Goal: Task Accomplishment & Management: Complete application form

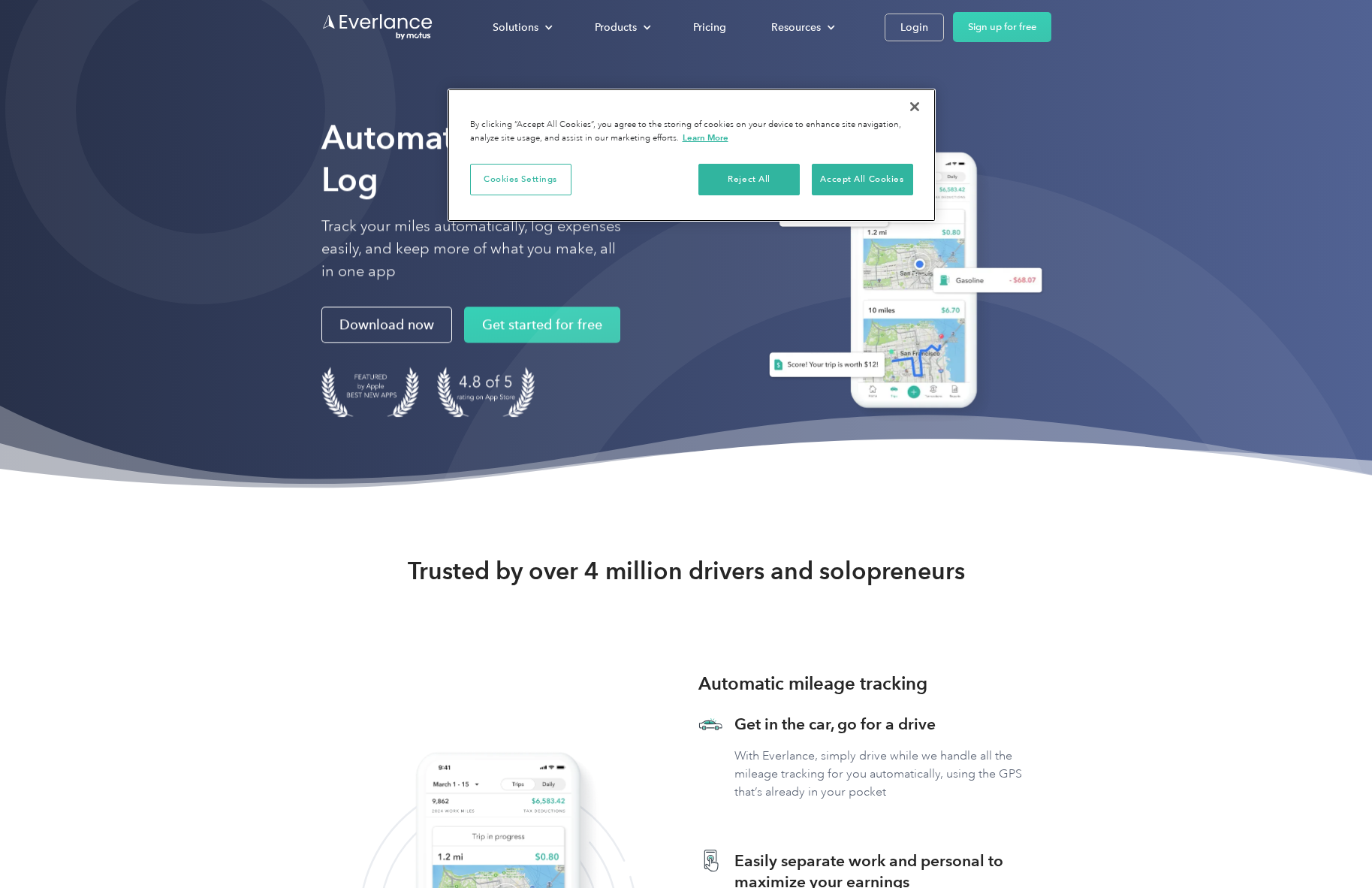
click at [922, 107] on button "Close" at bounding box center [915, 106] width 33 height 33
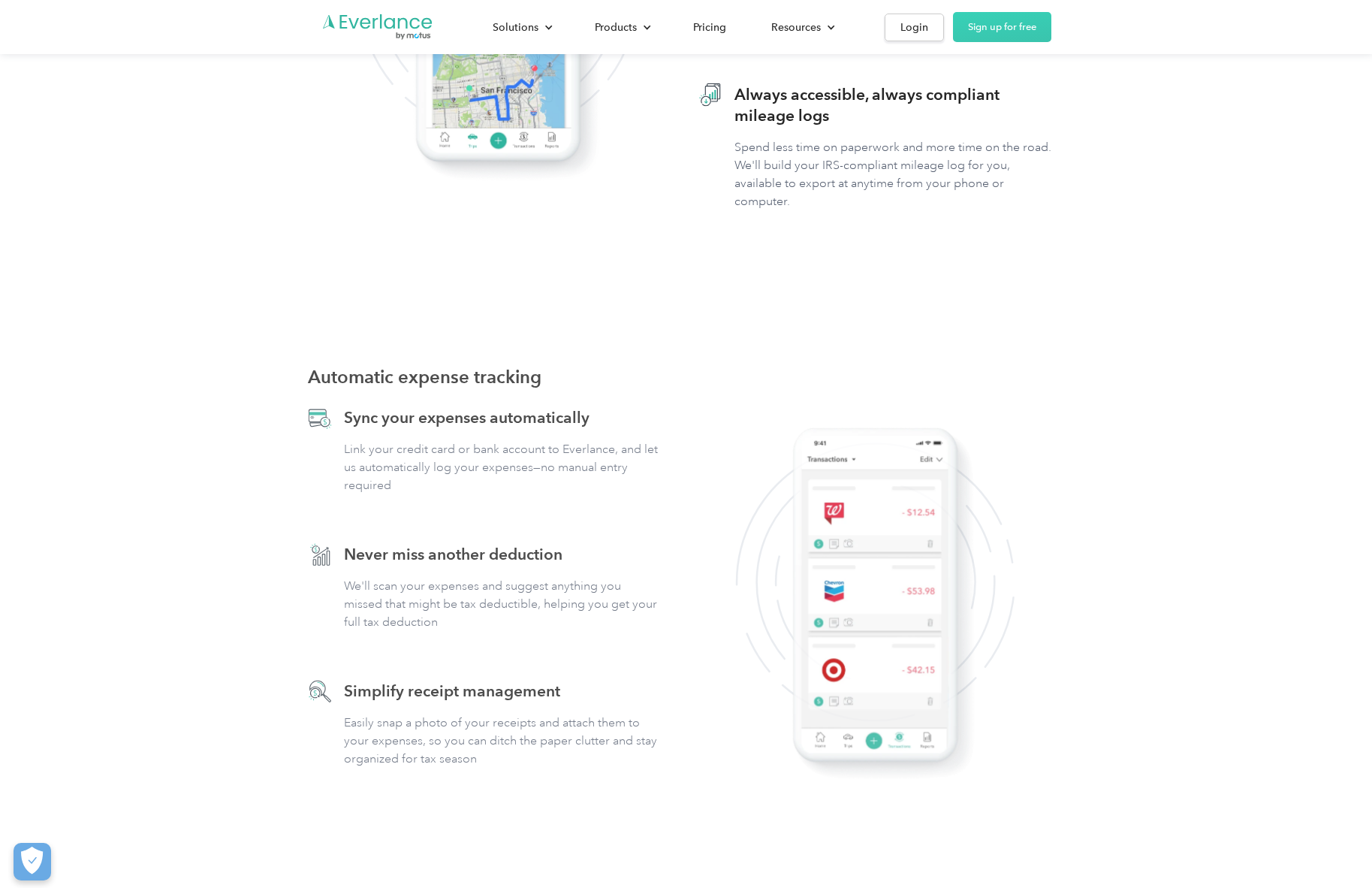
scroll to position [928, 0]
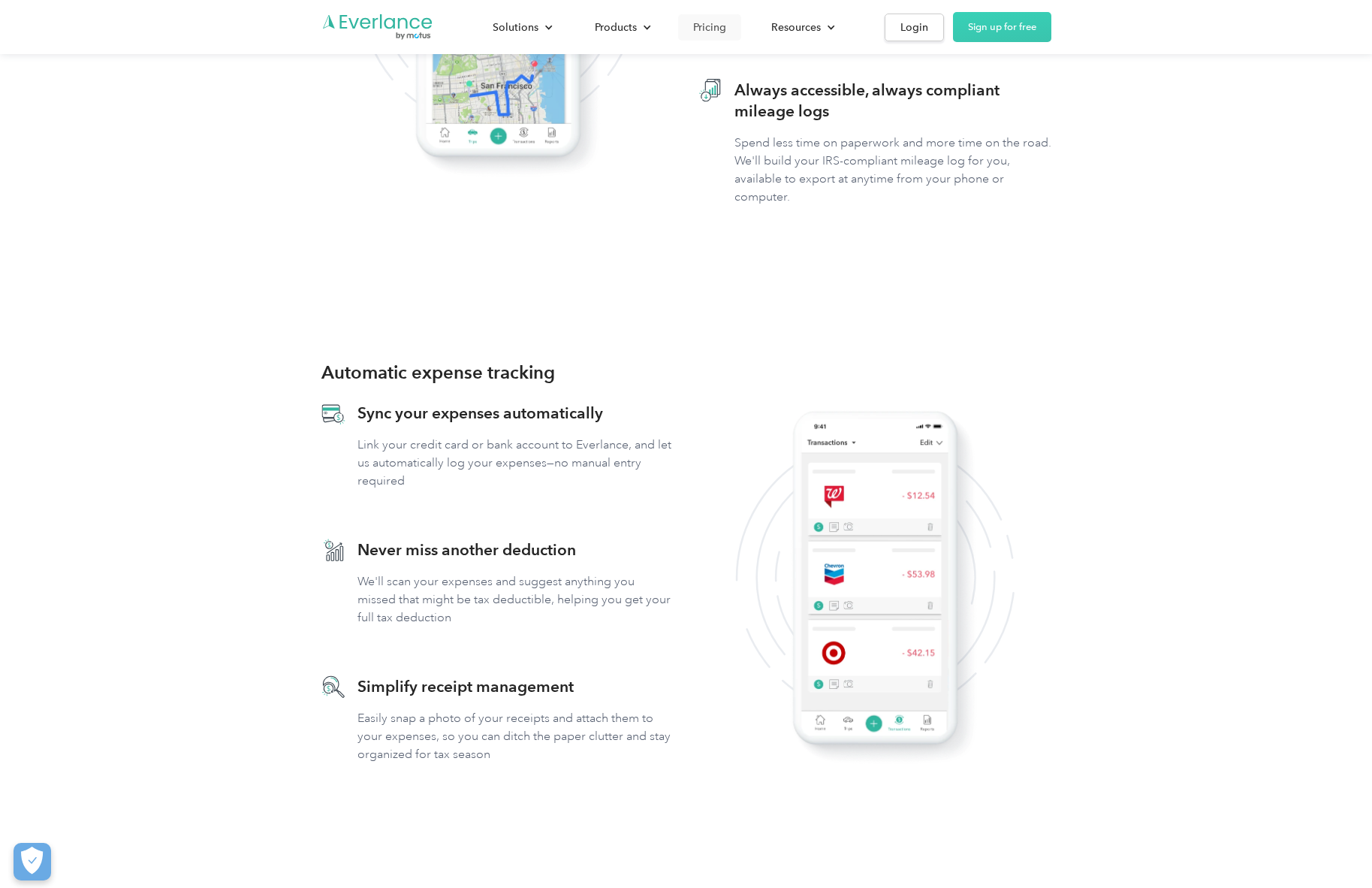
click at [707, 27] on div "Pricing" at bounding box center [710, 27] width 33 height 19
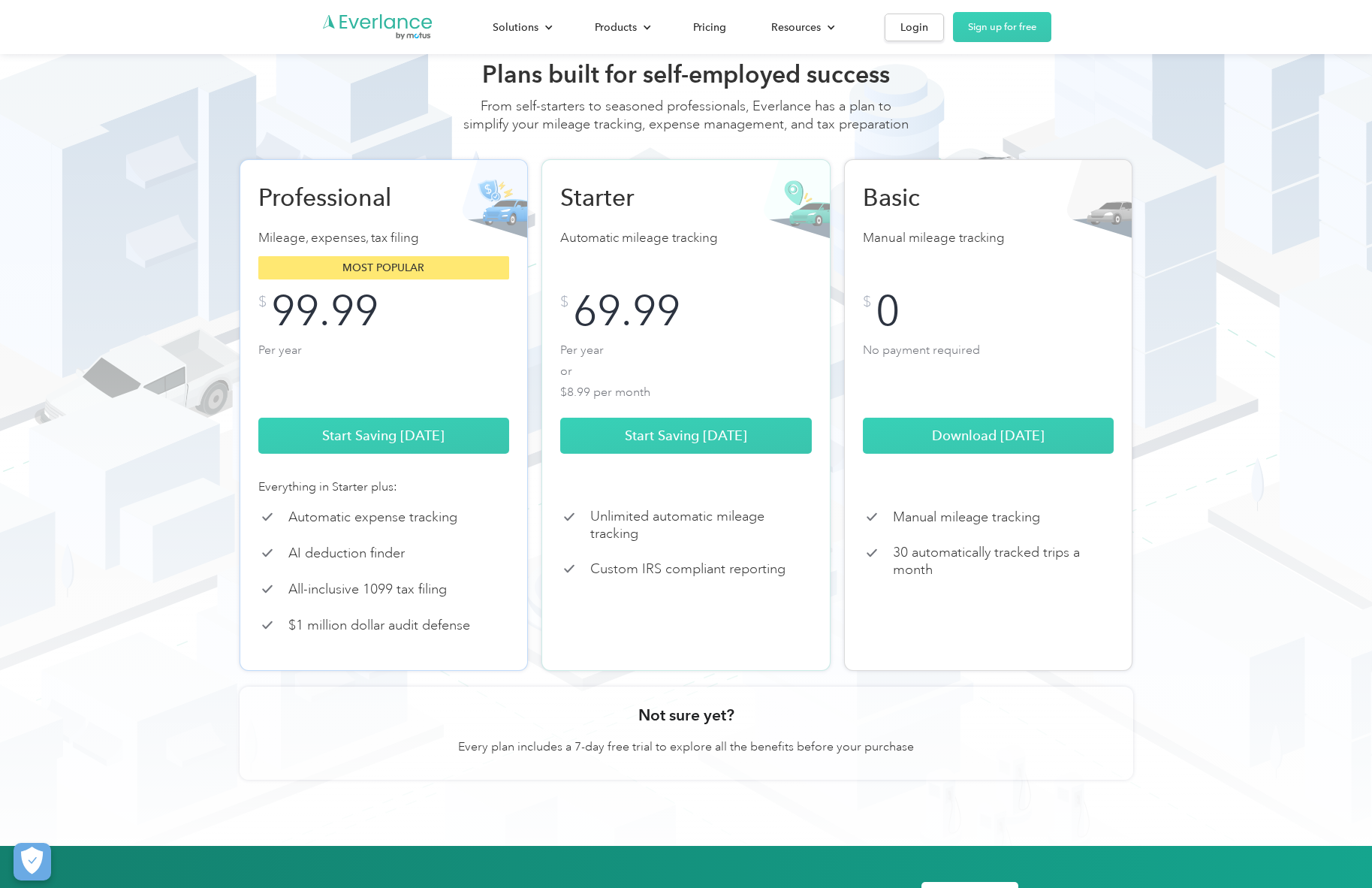
scroll to position [102, 0]
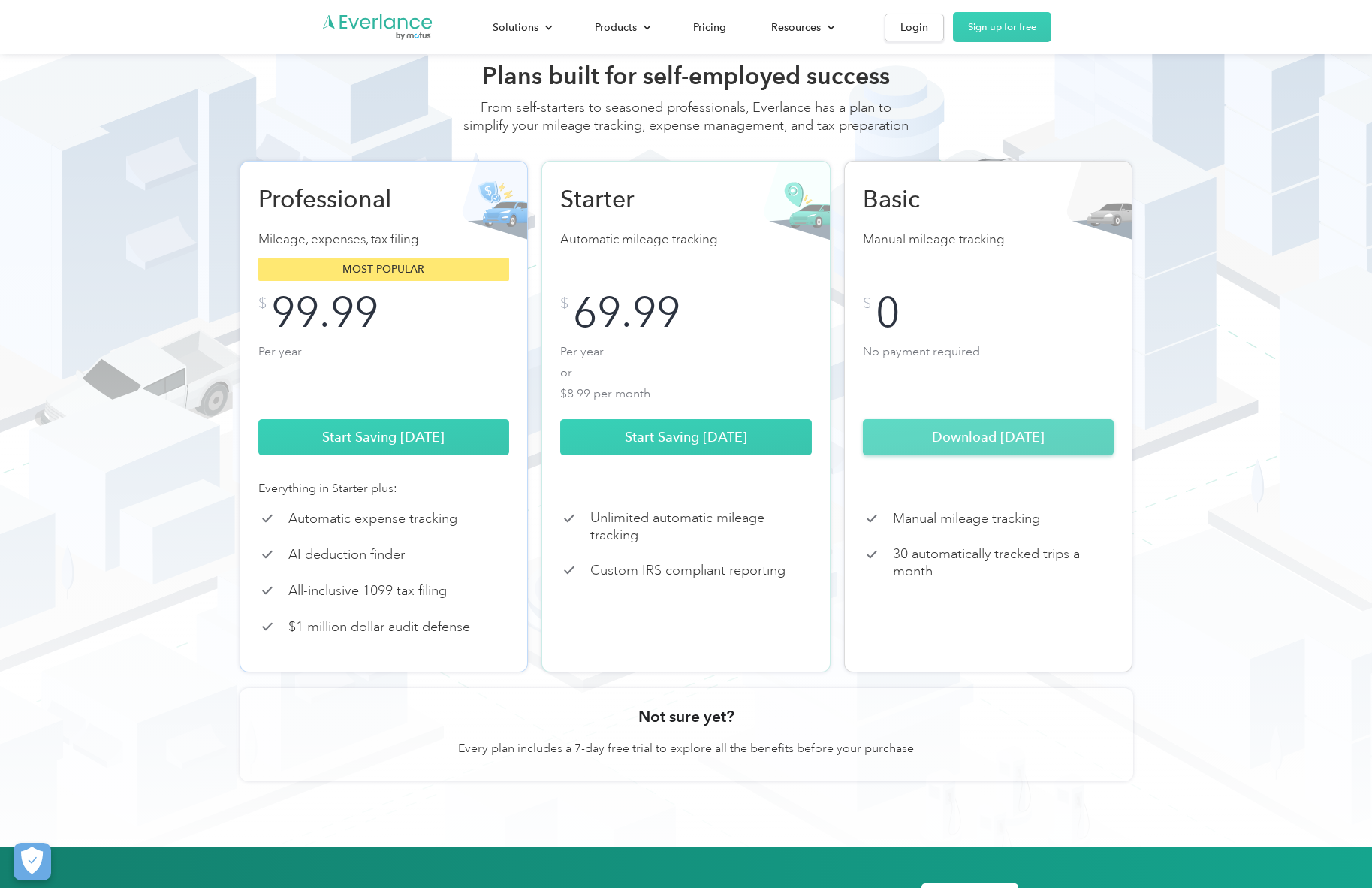
click at [982, 455] on link "Download Today" at bounding box center [989, 437] width 252 height 36
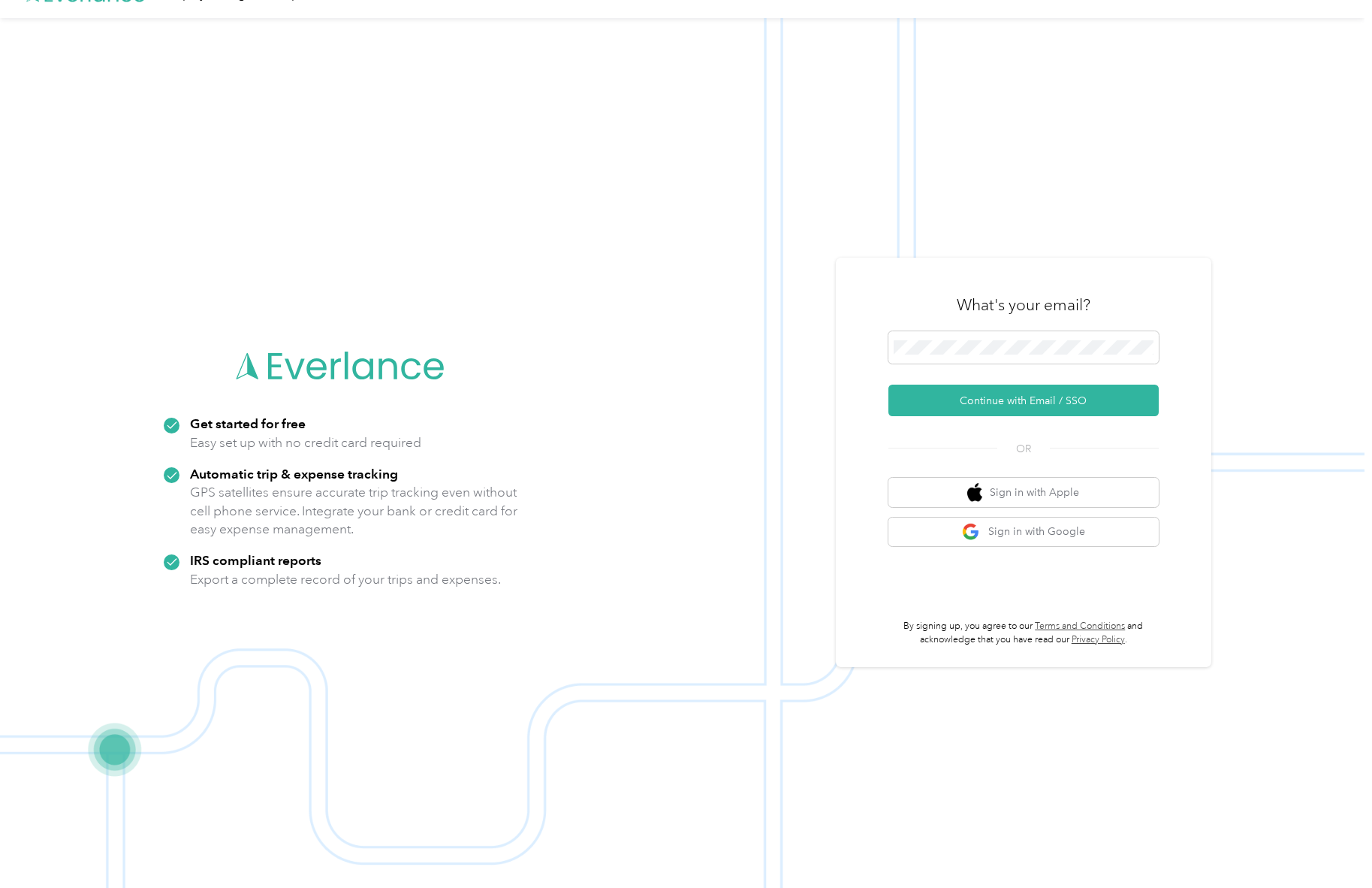
scroll to position [28, 0]
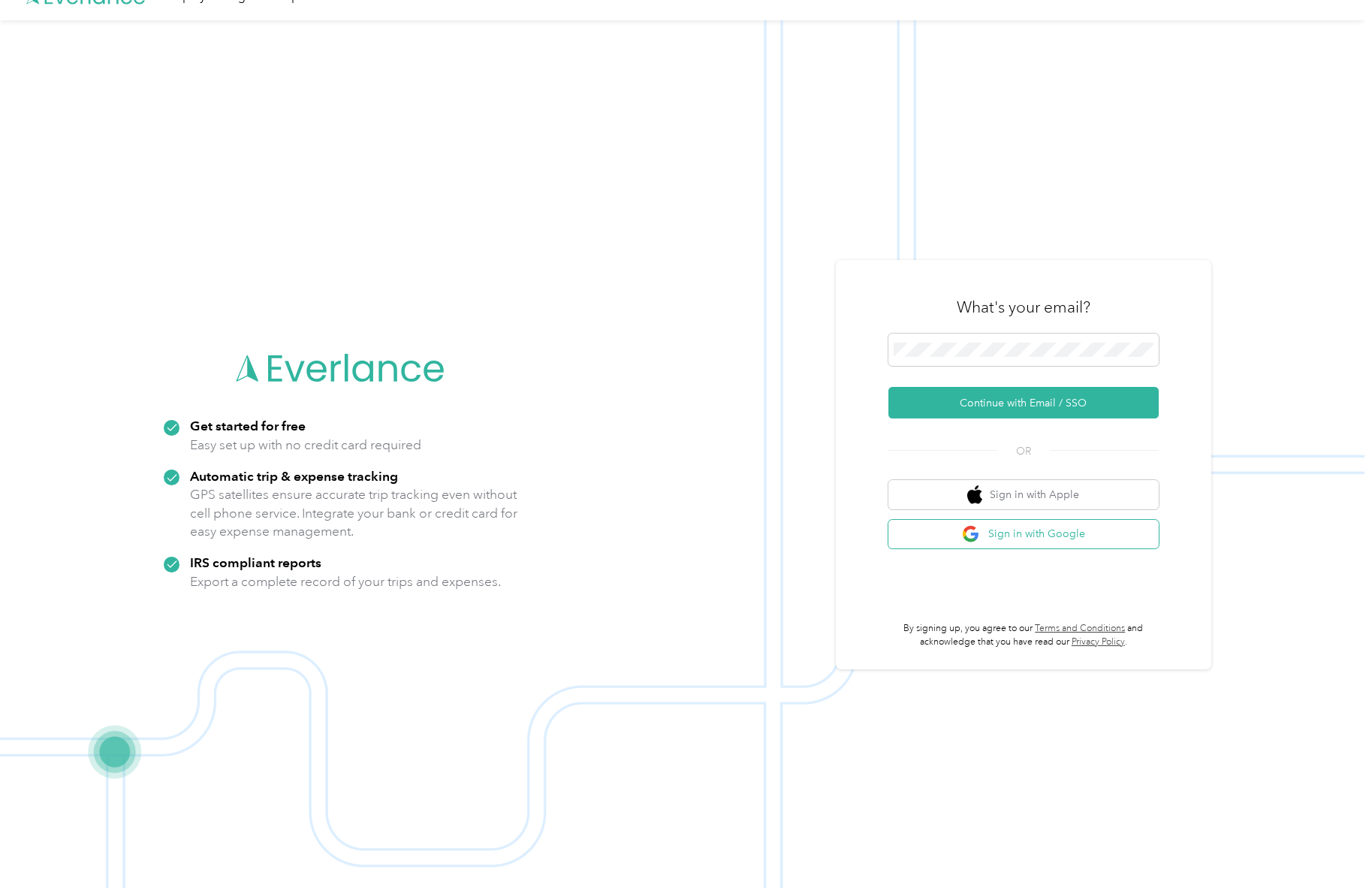
click at [1005, 543] on button "Sign in with Google" at bounding box center [1024, 534] width 271 height 30
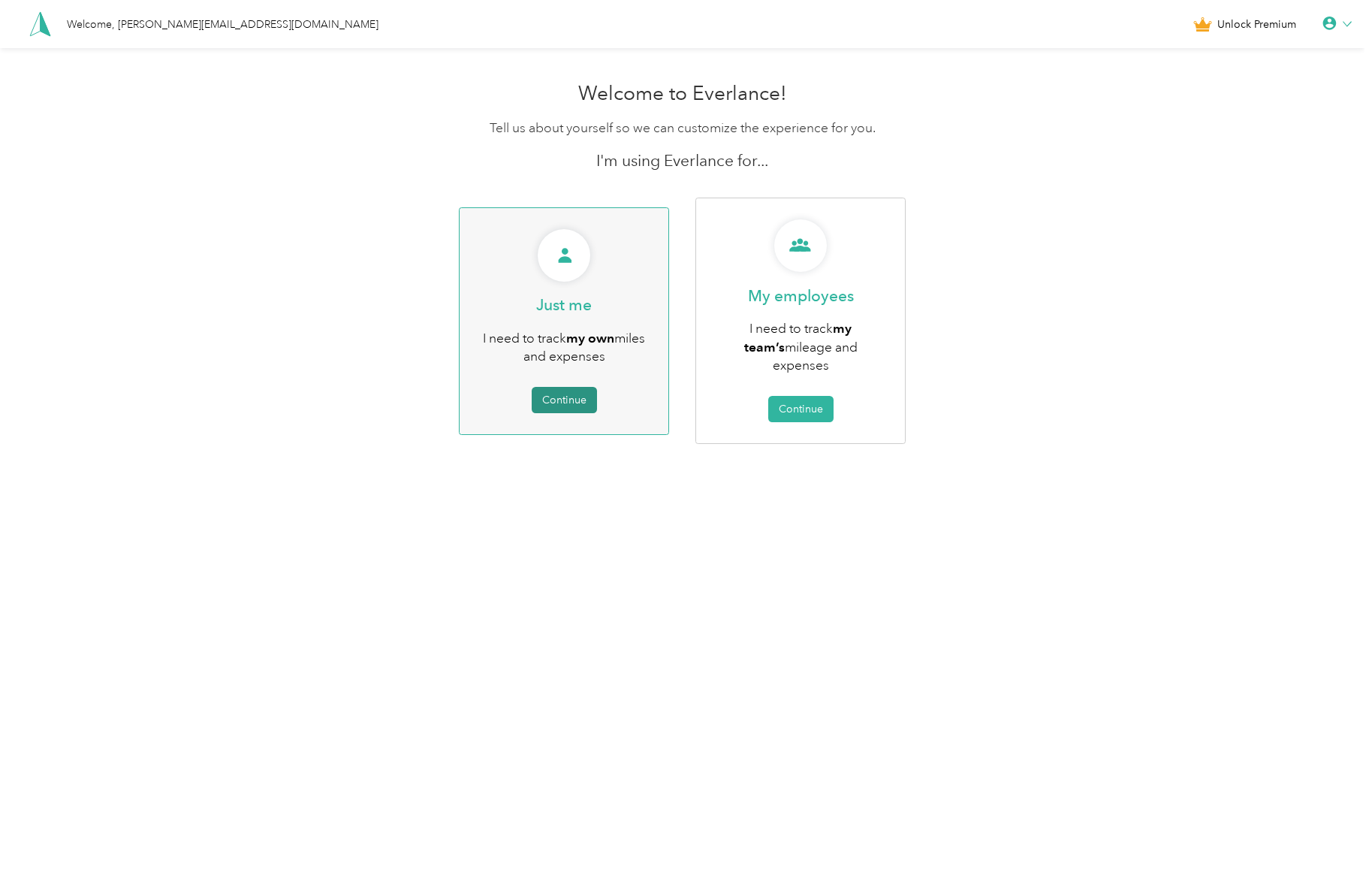
click at [569, 390] on button "Continue" at bounding box center [564, 399] width 66 height 26
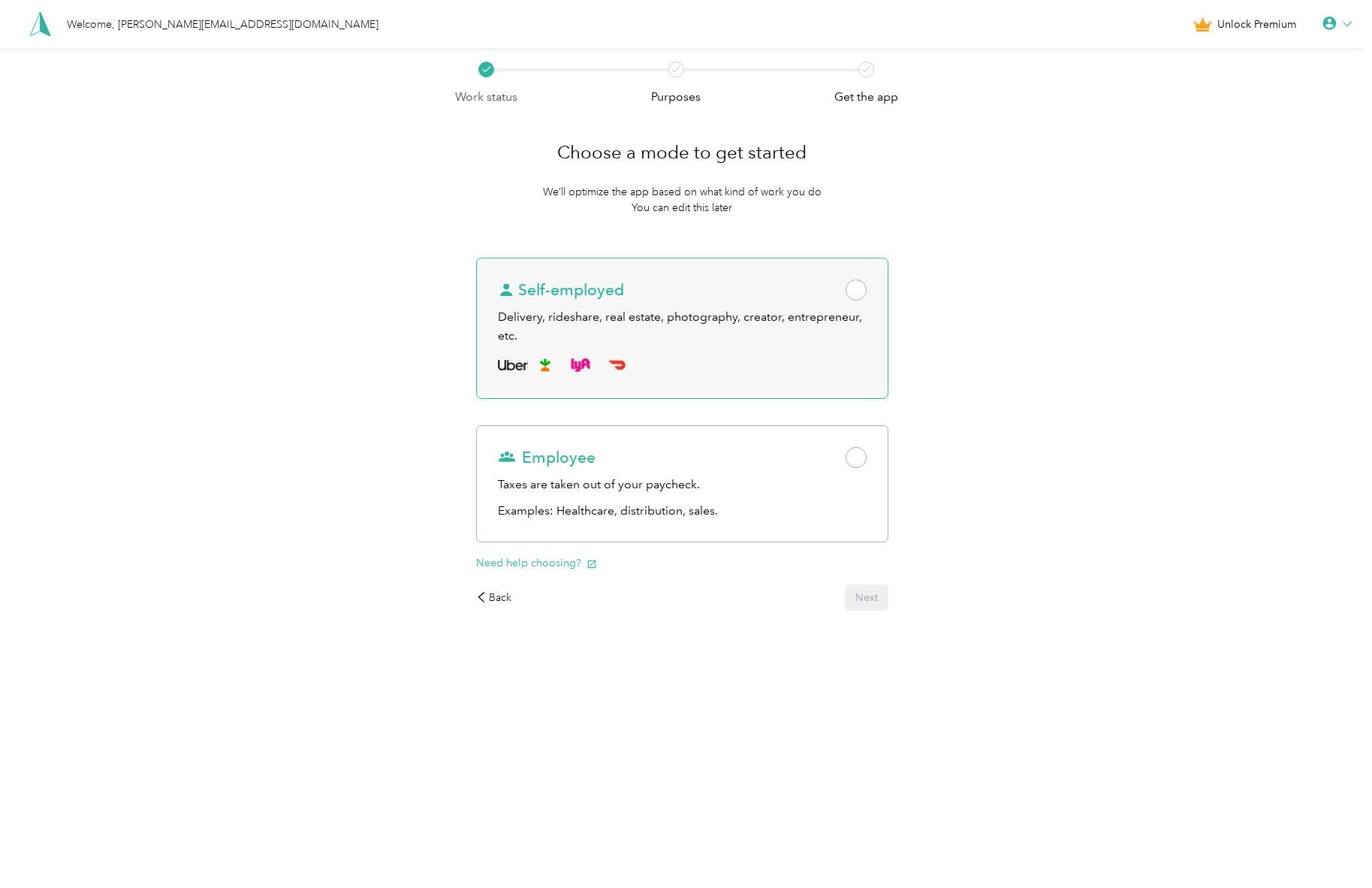
click at [694, 318] on div "Delivery, rideshare, real estate, photography, creator, entrepreneur, etc." at bounding box center [683, 326] width 370 height 37
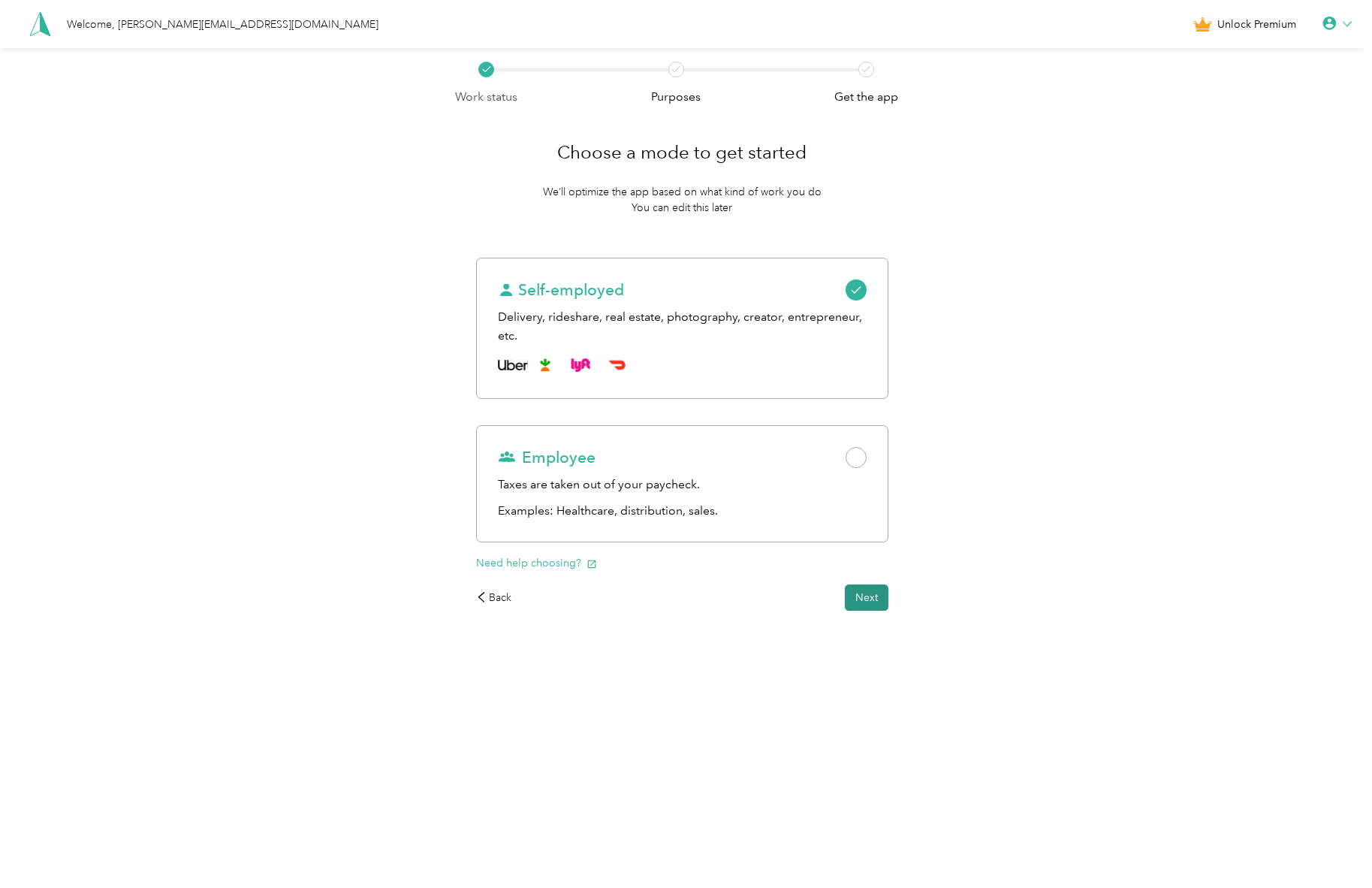
click at [872, 590] on button "Next" at bounding box center [866, 597] width 43 height 26
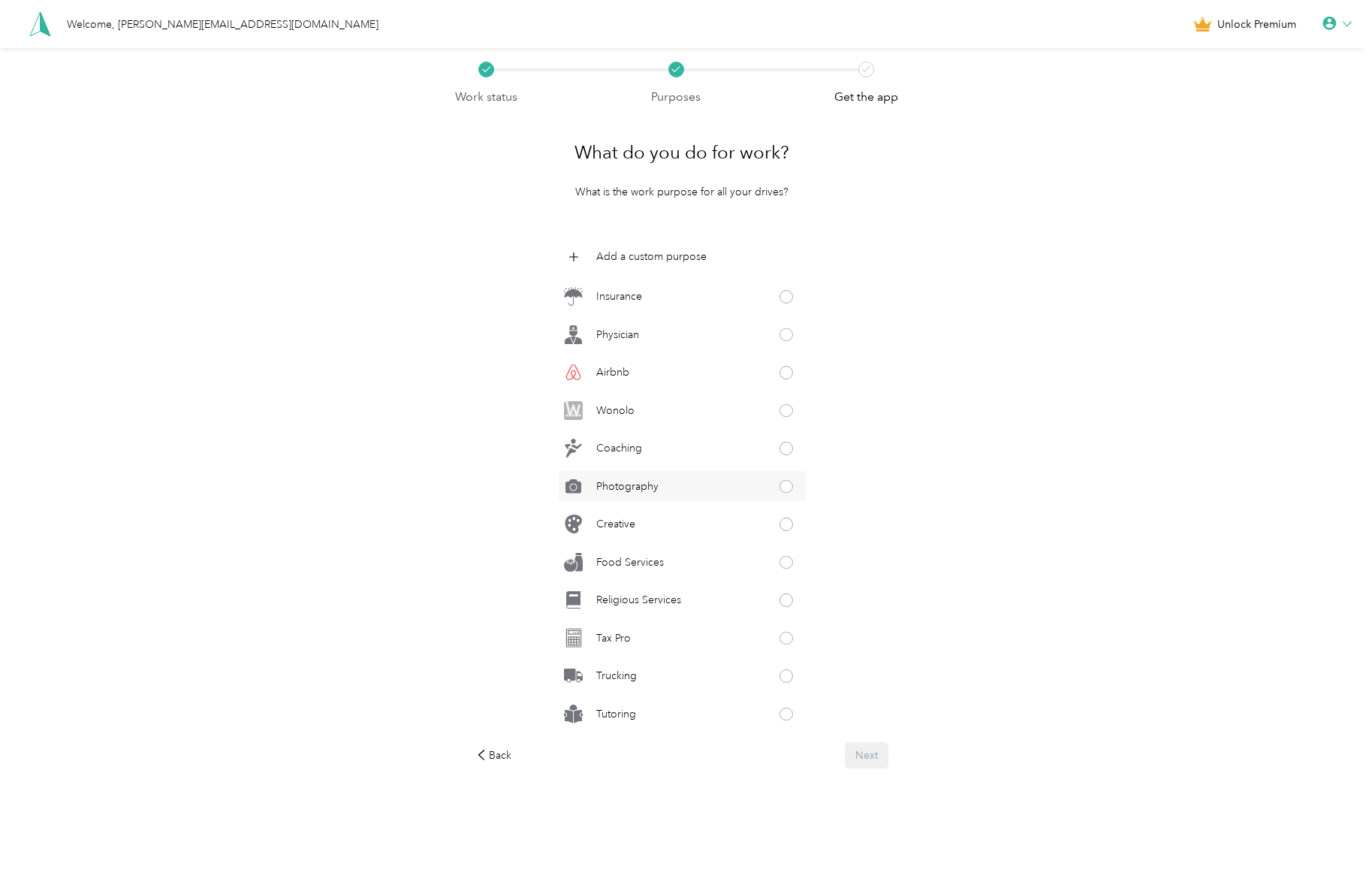
scroll to position [572, 0]
click at [651, 491] on p "Photography" at bounding box center [627, 487] width 62 height 16
click at [647, 525] on div "Creative" at bounding box center [683, 524] width 248 height 30
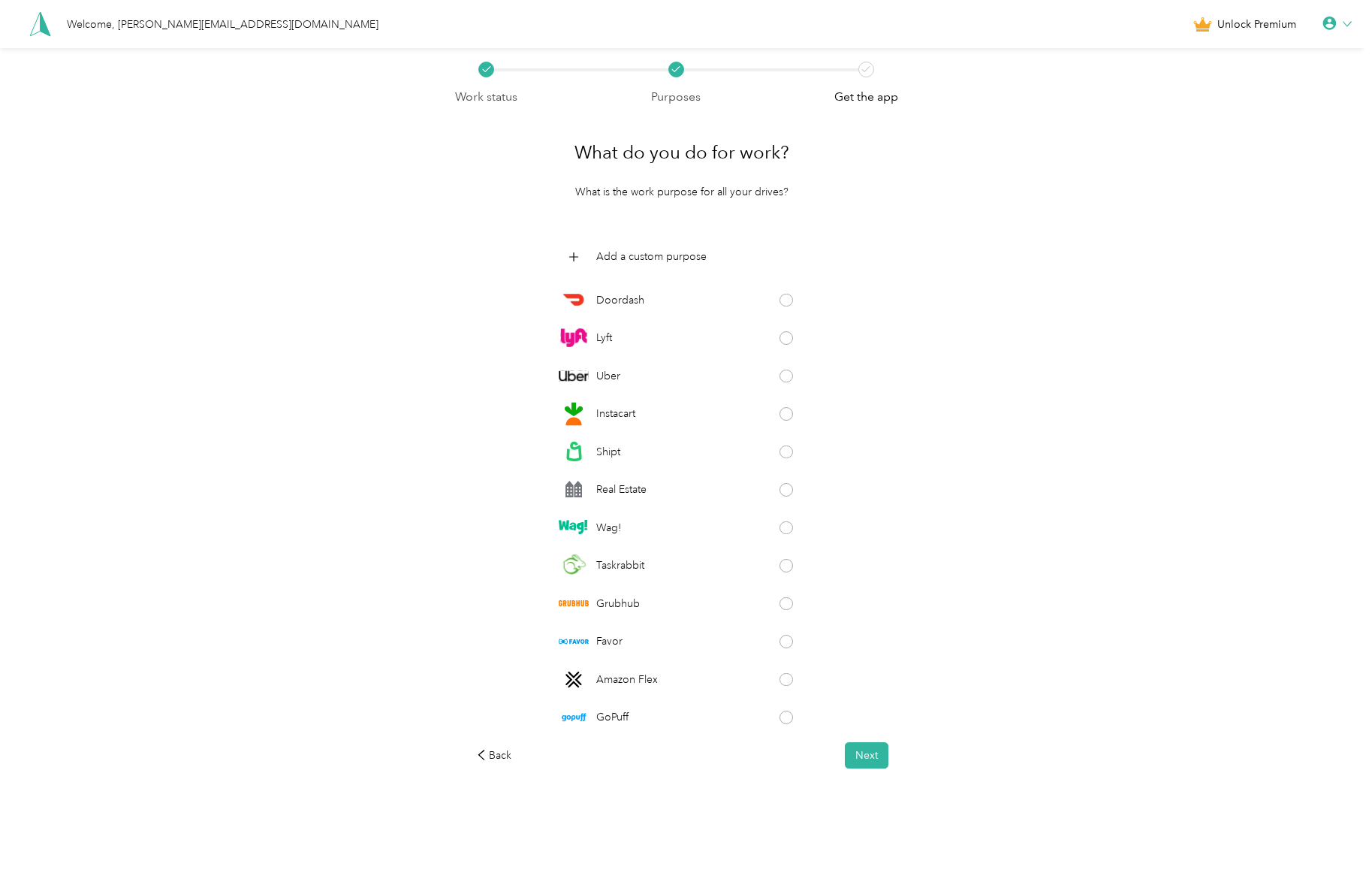
scroll to position [0, 0]
click at [871, 762] on button "Next" at bounding box center [866, 755] width 43 height 26
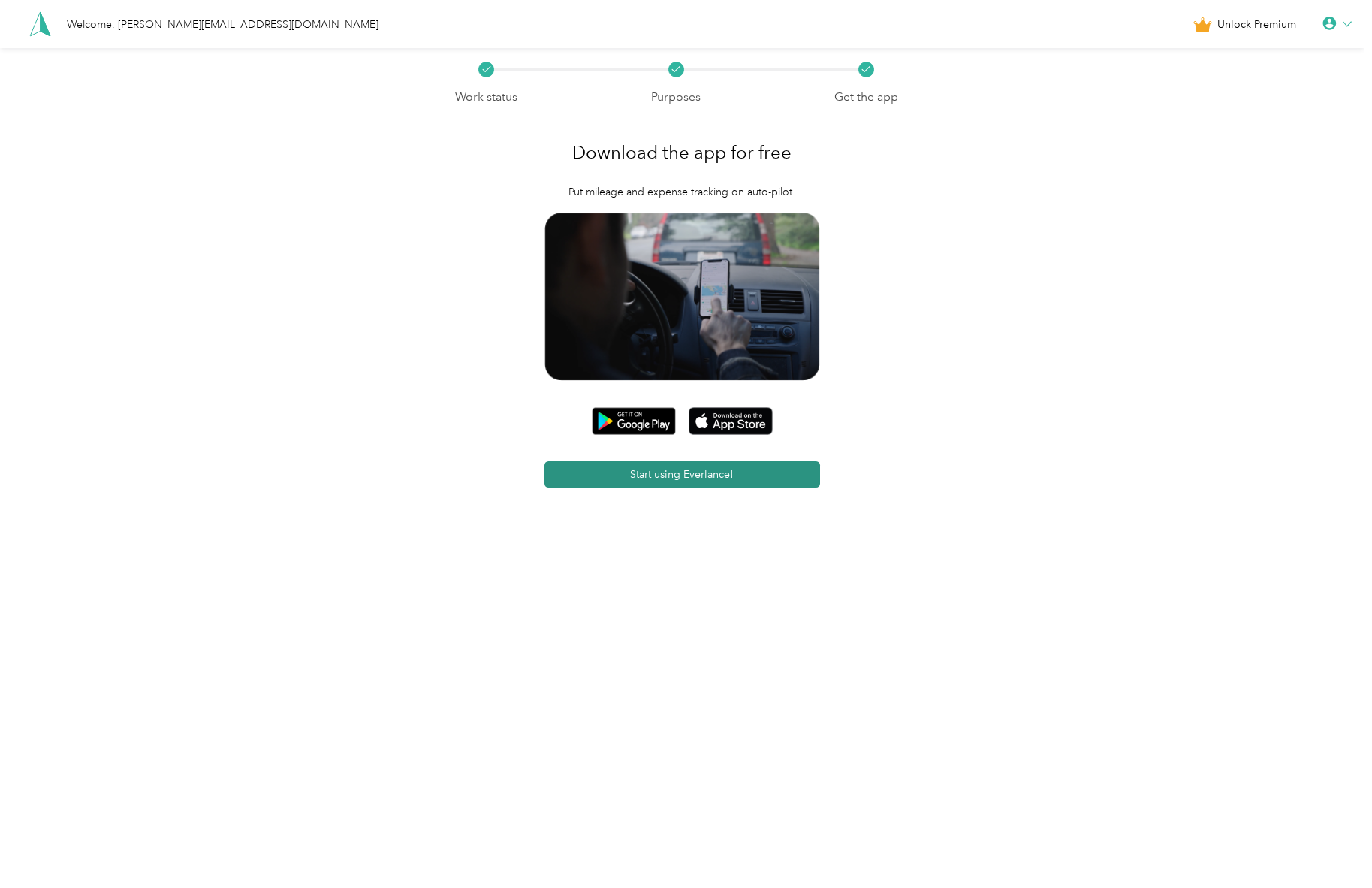
click at [758, 472] on button "Start using Everlance!" at bounding box center [682, 474] width 275 height 26
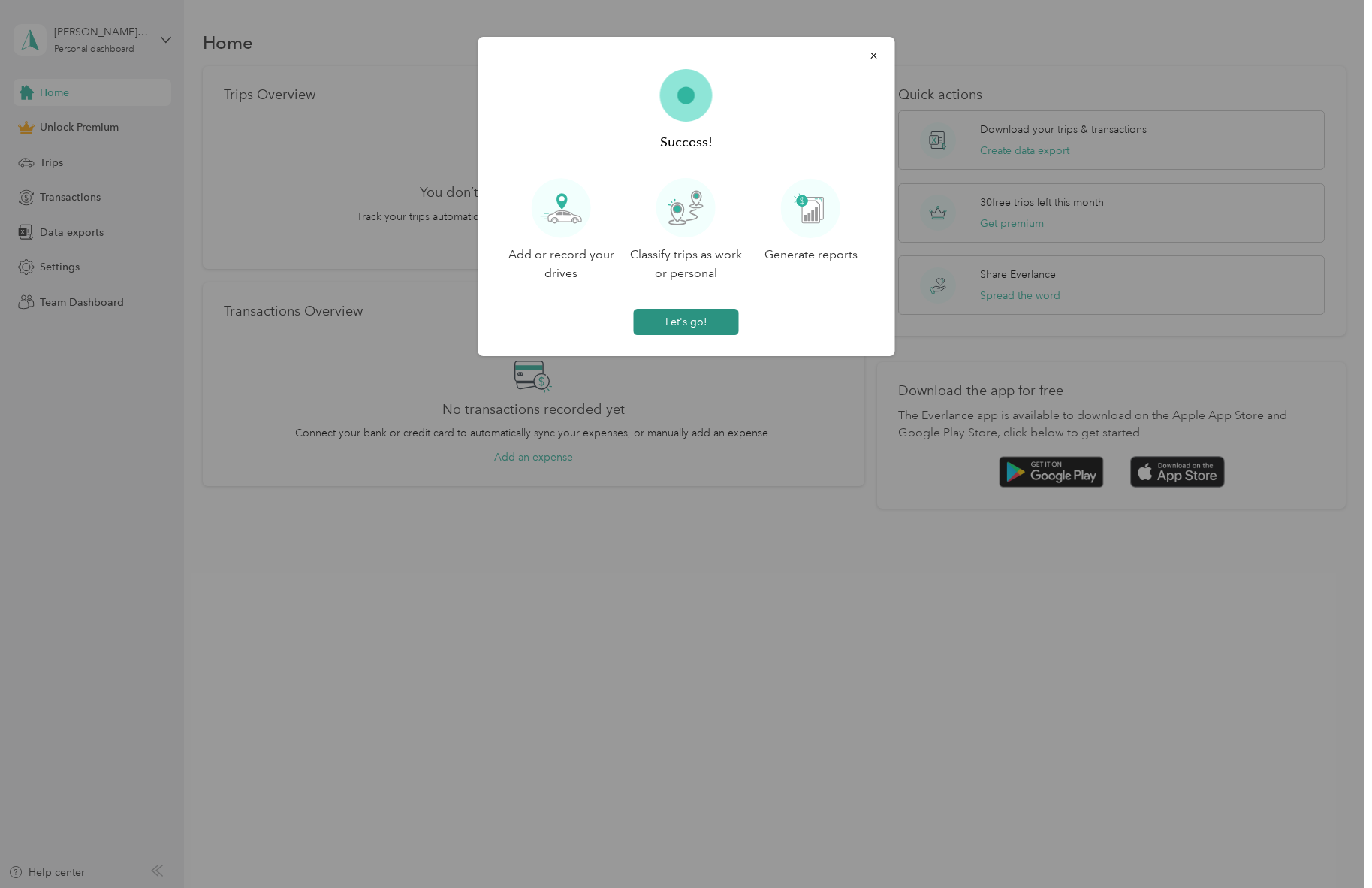
click at [689, 319] on button "Let's go!" at bounding box center [686, 321] width 105 height 26
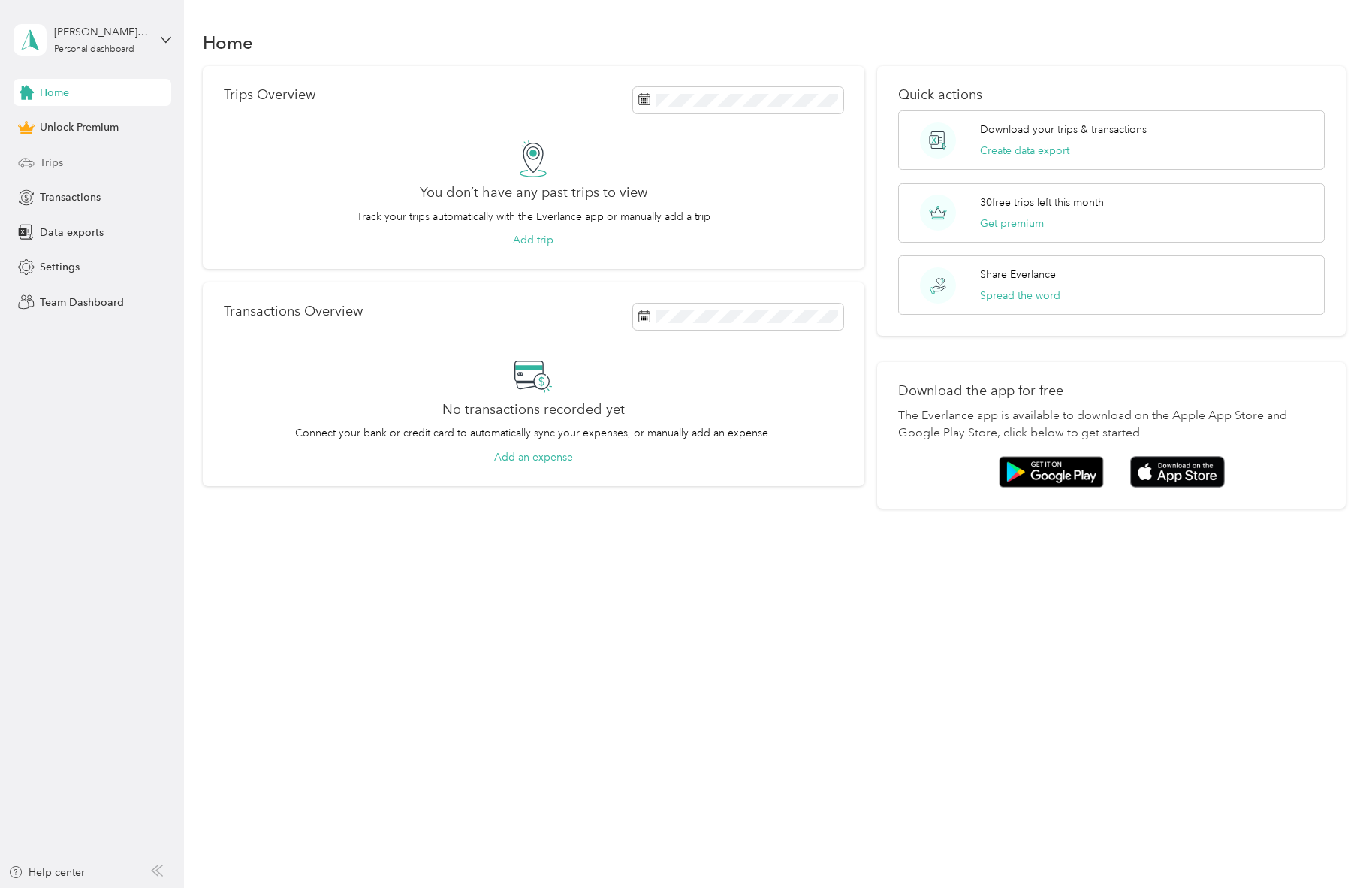
click at [98, 157] on div "Trips" at bounding box center [92, 162] width 157 height 27
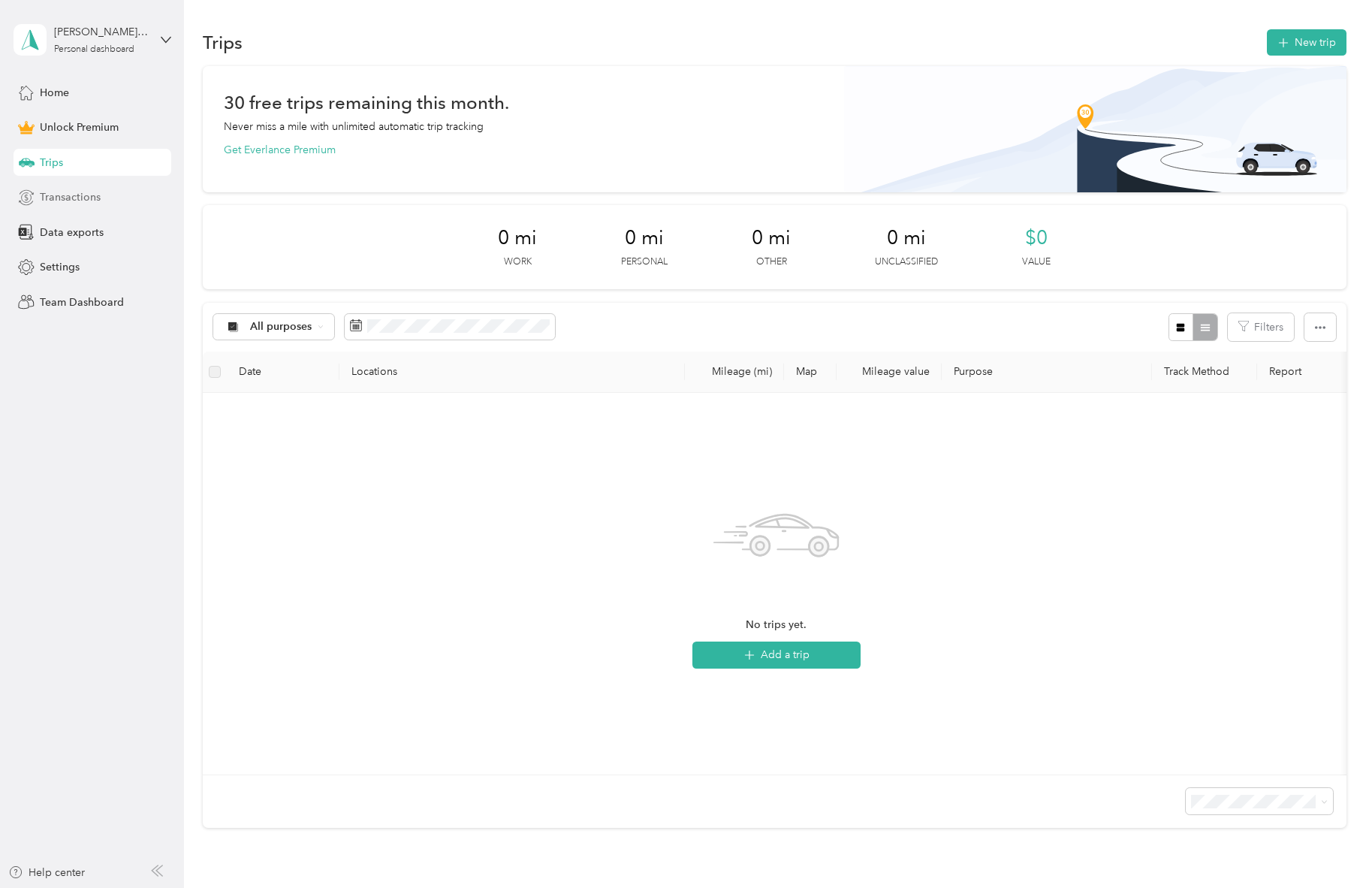
click at [78, 202] on span "Transactions" at bounding box center [70, 197] width 61 height 16
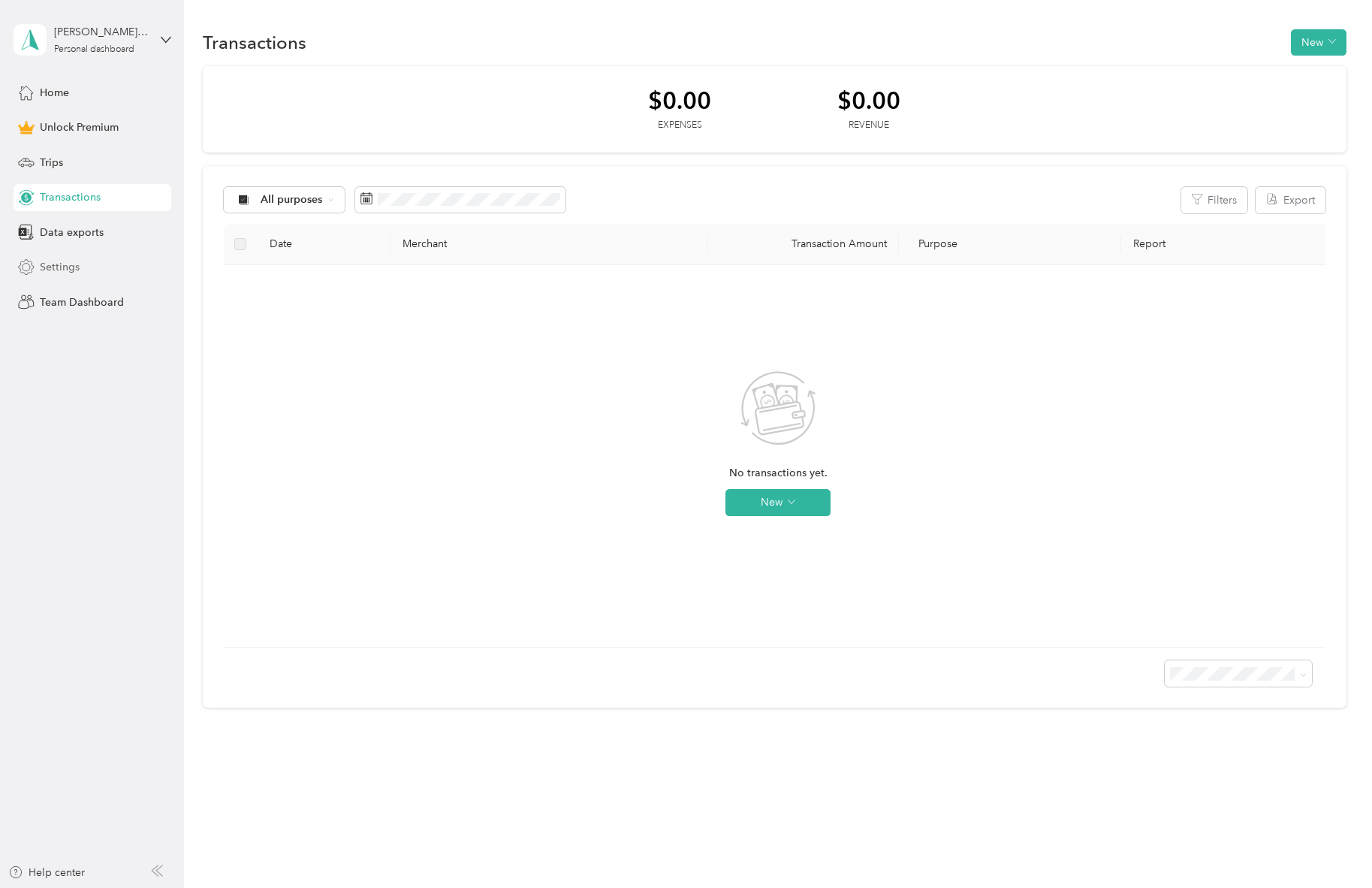
click at [72, 260] on span "Settings" at bounding box center [59, 267] width 40 height 16
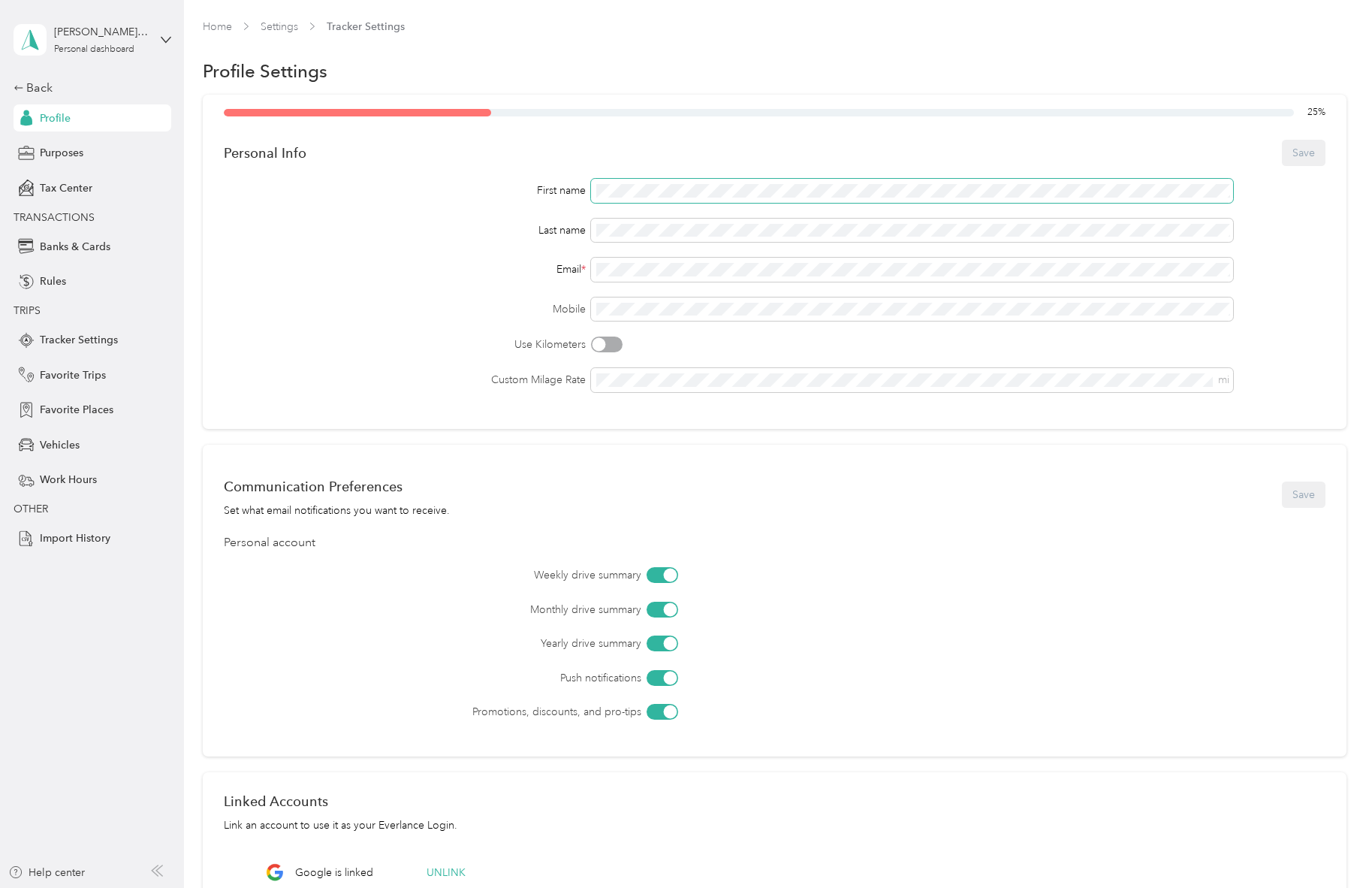
click at [654, 180] on span at bounding box center [912, 191] width 643 height 24
